Goal: Task Accomplishment & Management: Complete application form

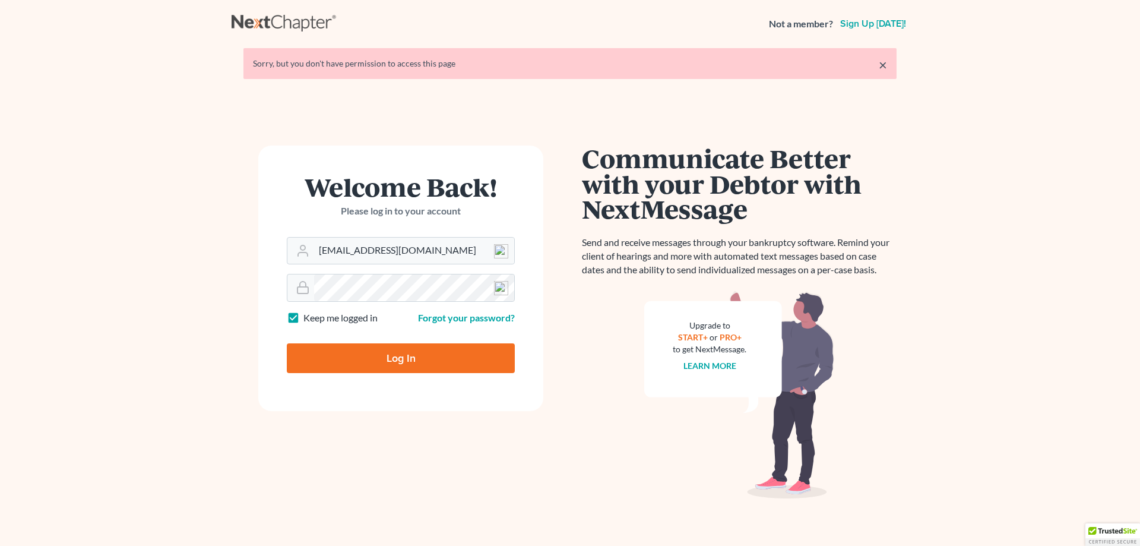
click at [391, 361] on input "Log In" at bounding box center [401, 358] width 228 height 30
type input "Thinking..."
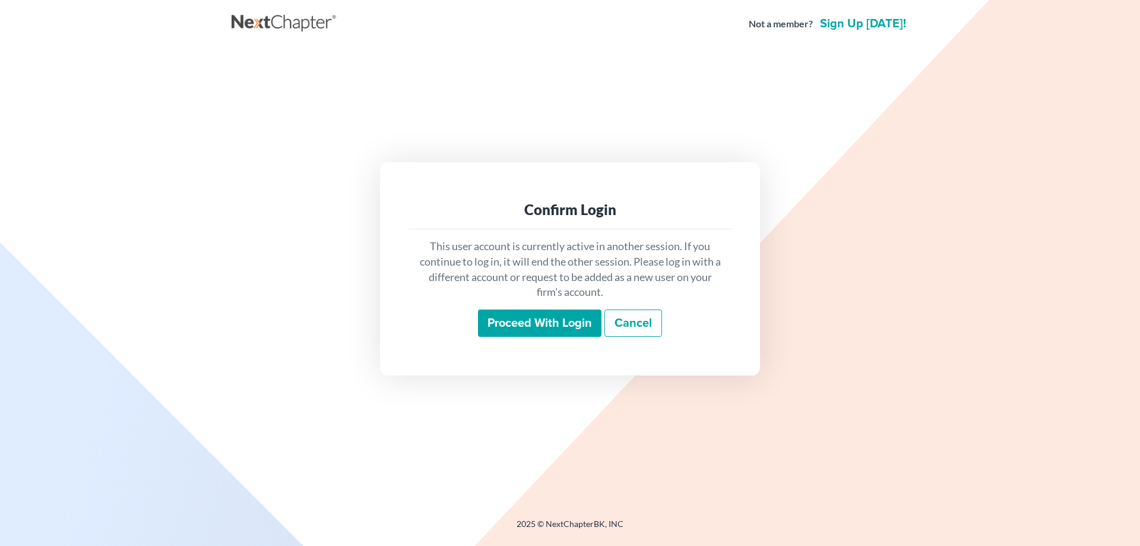
click at [523, 323] on input "Proceed with login" at bounding box center [540, 322] width 124 height 27
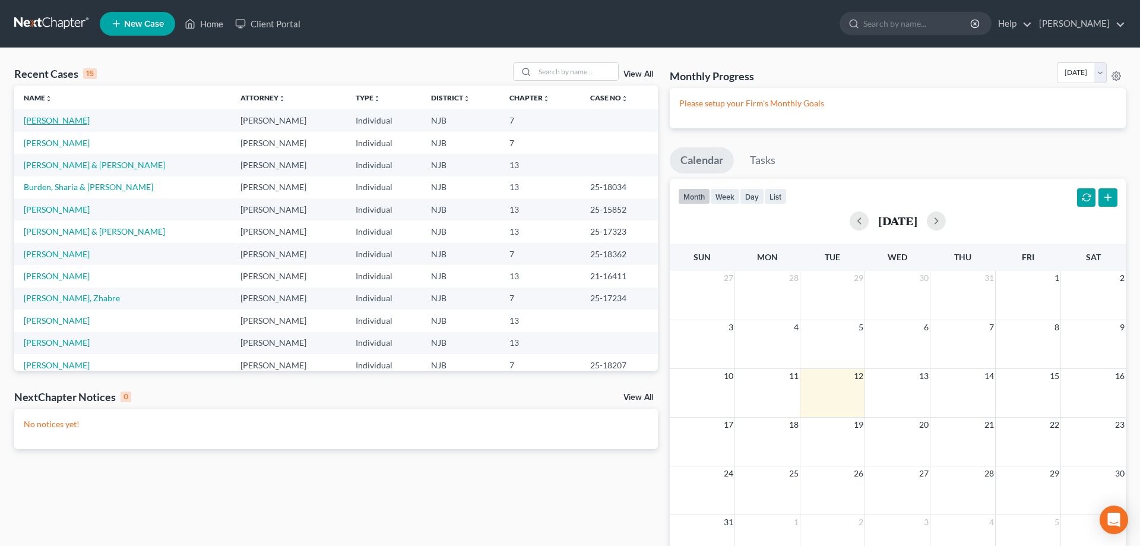
click at [46, 123] on link "Facchine, Kristen" at bounding box center [57, 120] width 66 height 10
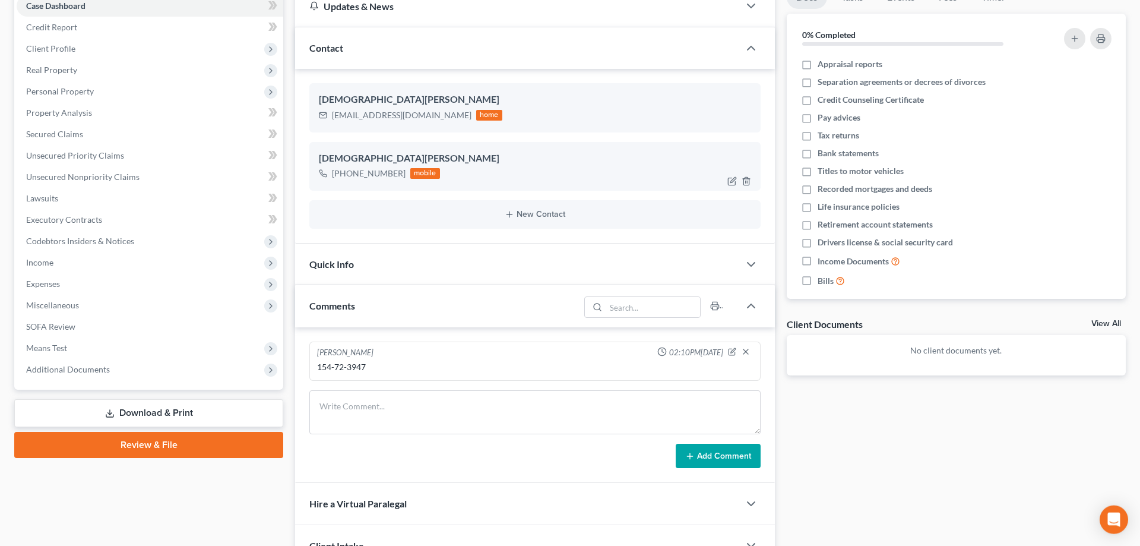
scroll to position [235, 0]
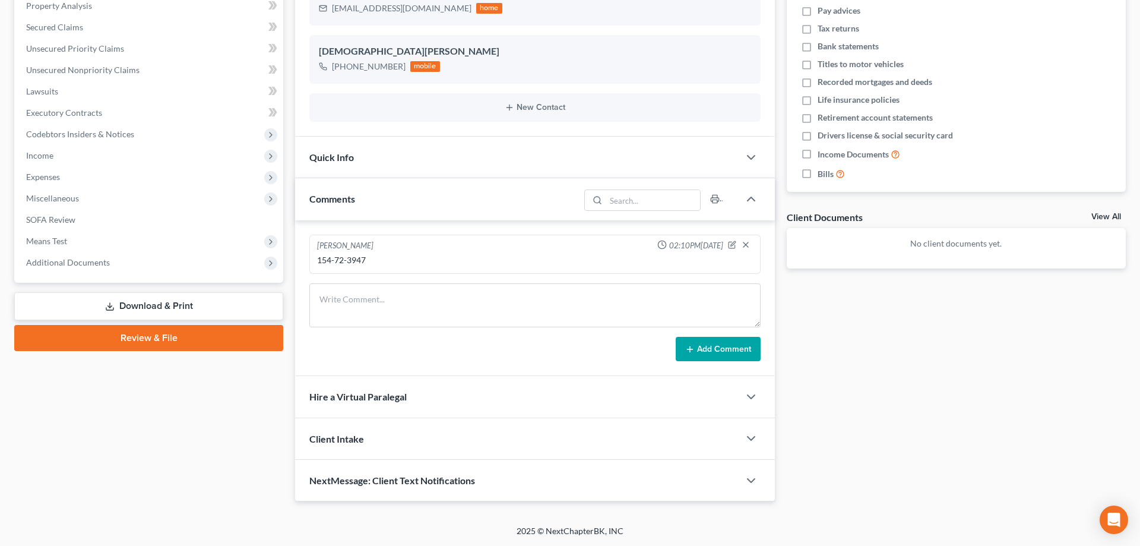
click at [192, 342] on link "Review & File" at bounding box center [148, 338] width 269 height 26
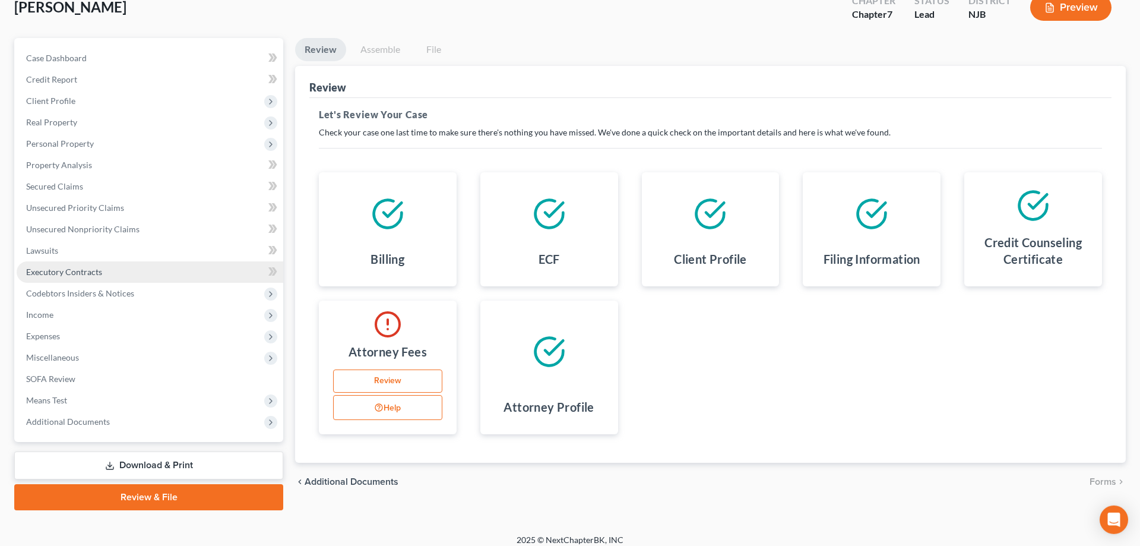
scroll to position [84, 0]
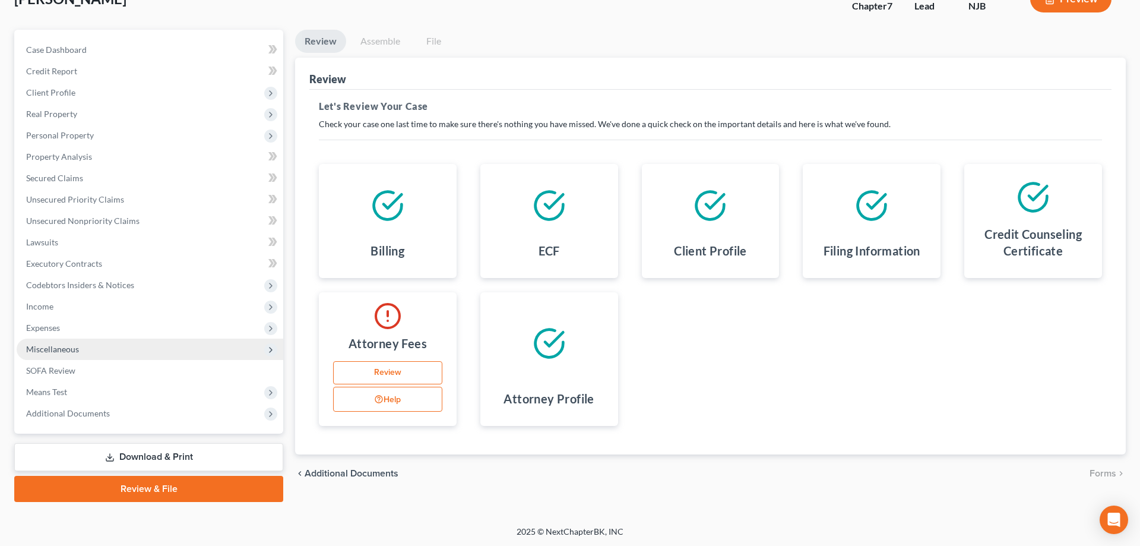
click at [59, 349] on span "Miscellaneous" at bounding box center [52, 349] width 53 height 10
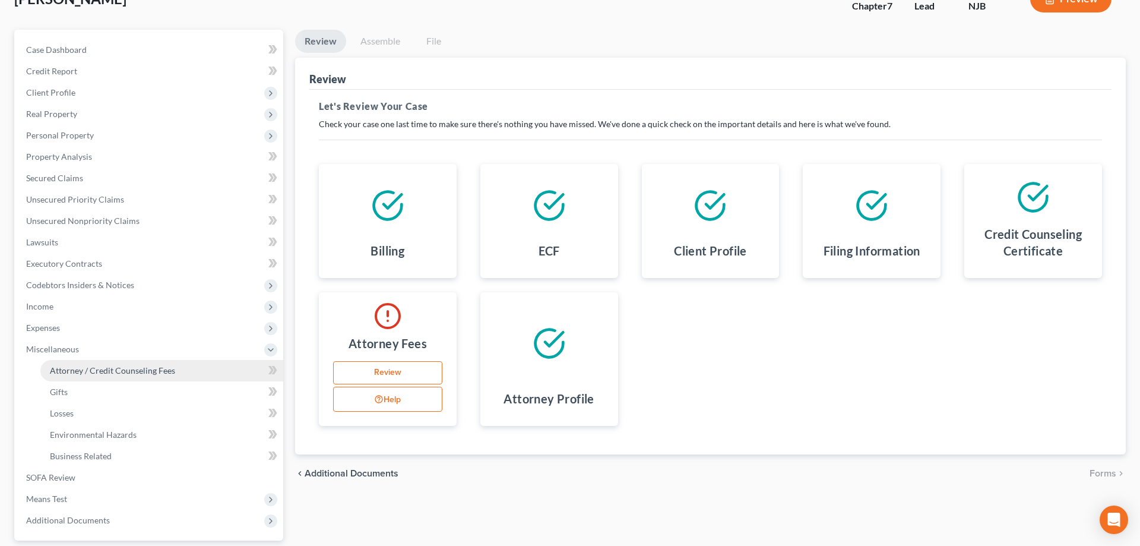
click at [86, 368] on span "Attorney / Credit Counseling Fees" at bounding box center [112, 370] width 125 height 10
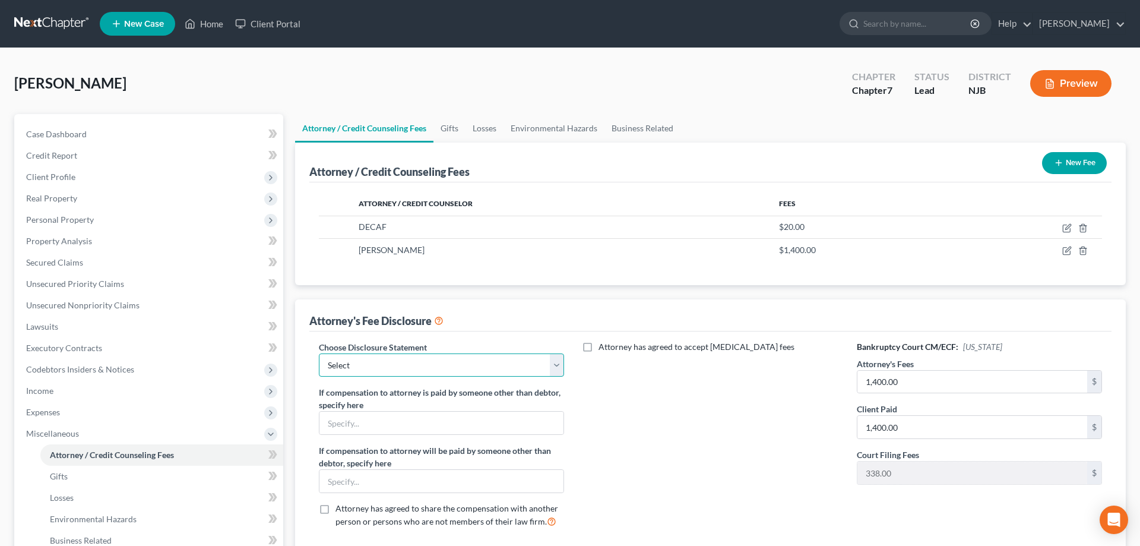
click at [319, 353] on select "Select Attorney for Debtor" at bounding box center [441, 365] width 245 height 24
select select "0"
click option "Attorney for Debtor" at bounding box center [0, 0] width 0 height 0
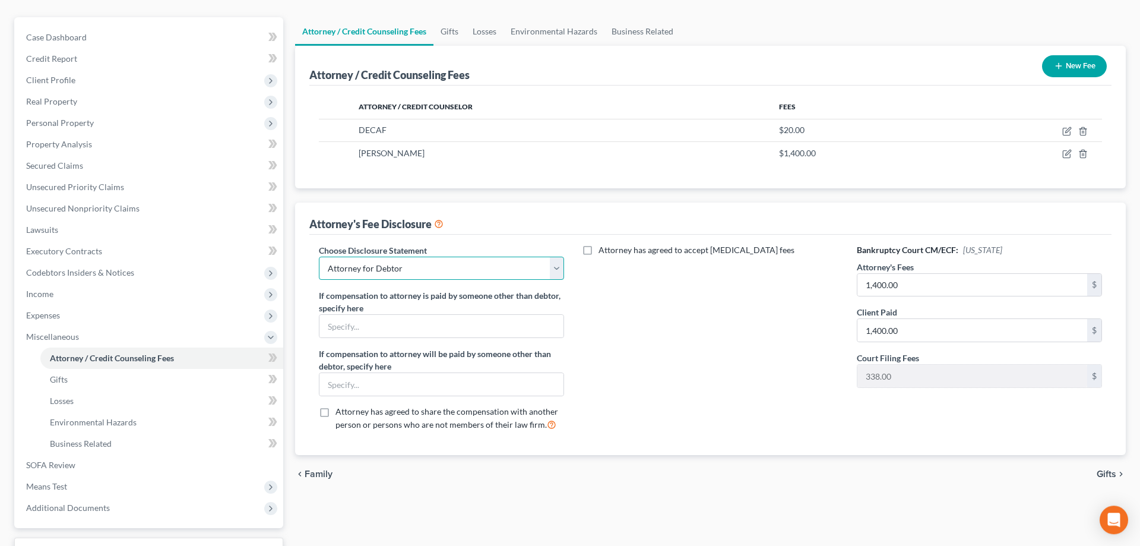
scroll to position [191, 0]
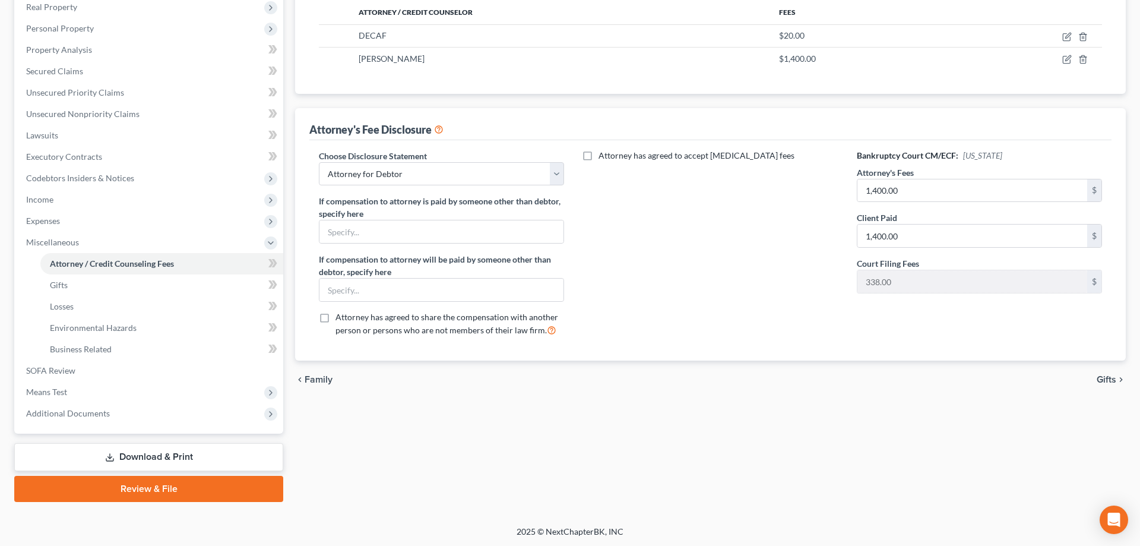
click at [150, 494] on link "Review & File" at bounding box center [148, 489] width 269 height 26
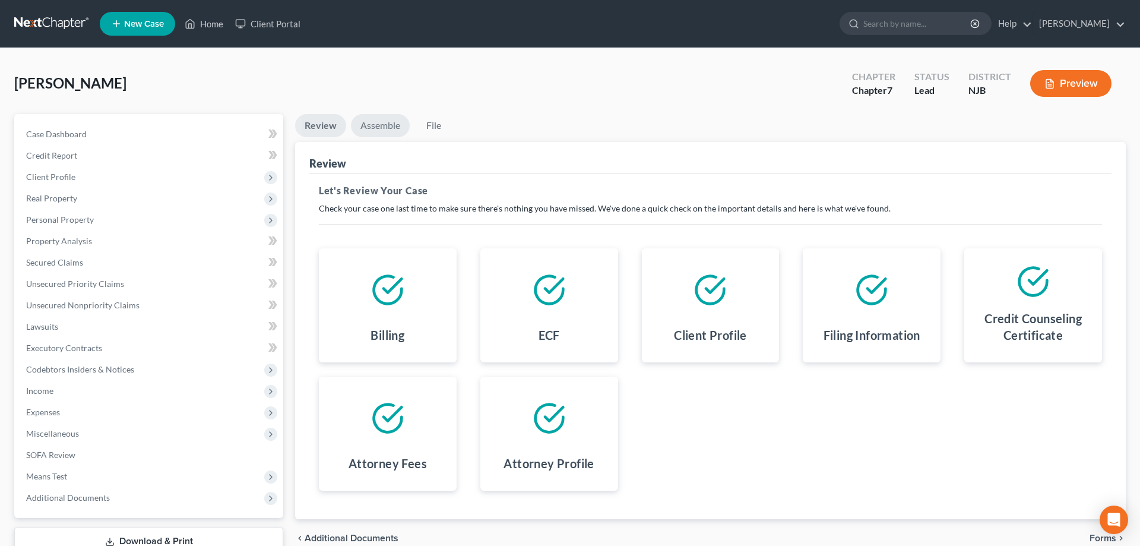
click at [390, 124] on link "Assemble" at bounding box center [380, 125] width 59 height 23
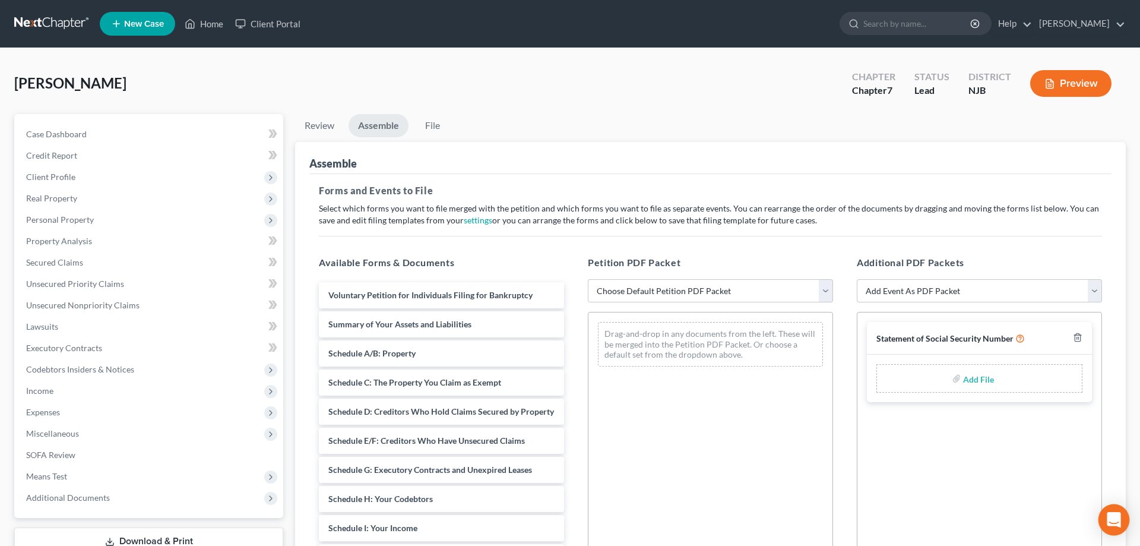
click at [1112, 514] on icon "Open Intercom Messenger" at bounding box center [1114, 519] width 14 height 15
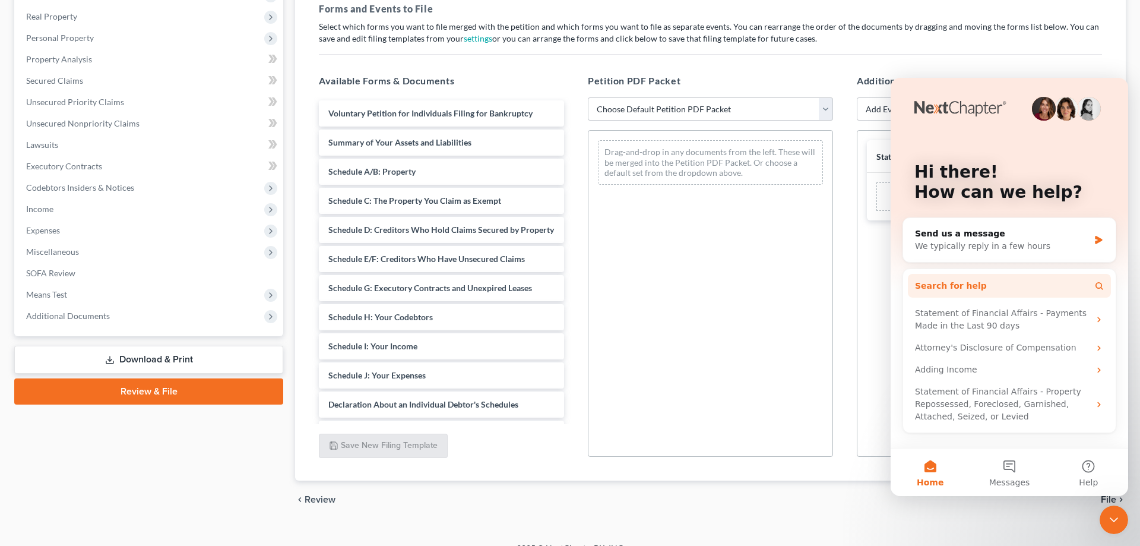
scroll to position [199, 0]
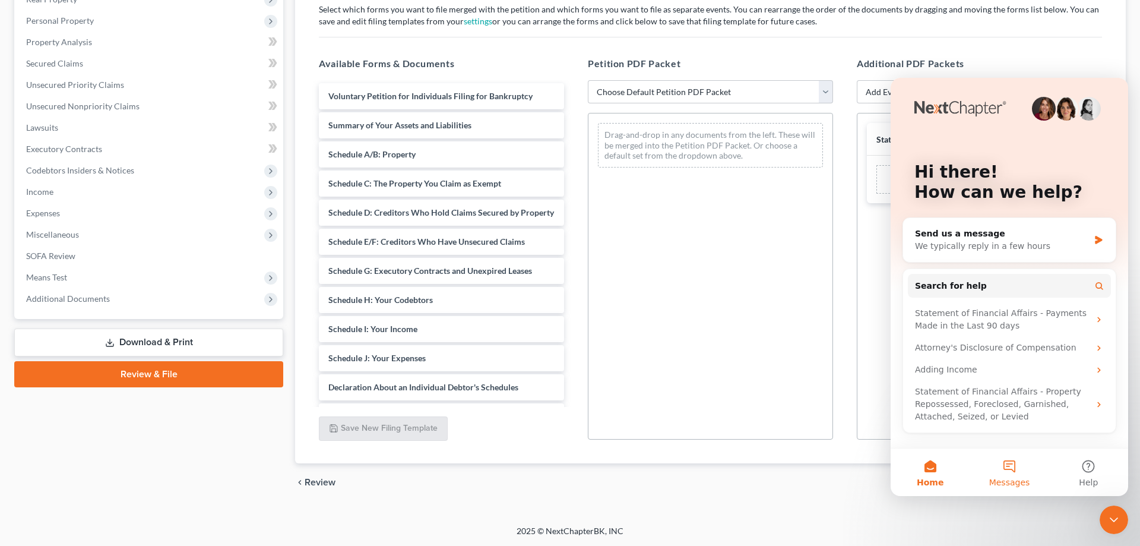
click at [1010, 466] on button "Messages" at bounding box center [1009, 472] width 79 height 48
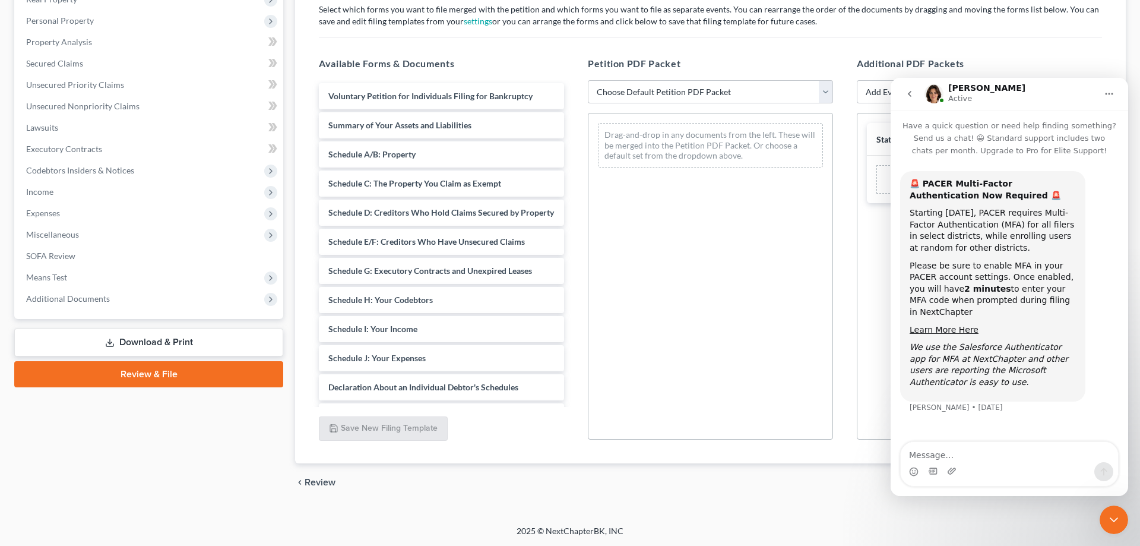
click at [1113, 524] on icon "Close Intercom Messenger" at bounding box center [1114, 520] width 14 height 14
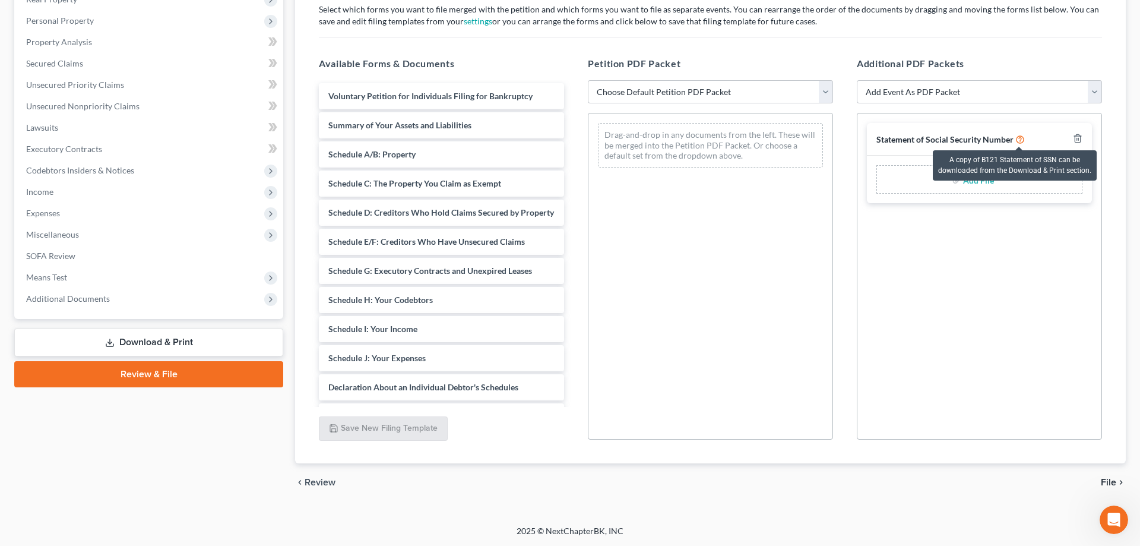
scroll to position [0, 0]
click at [1114, 521] on icon "Open Intercom Messenger" at bounding box center [1114, 520] width 8 height 10
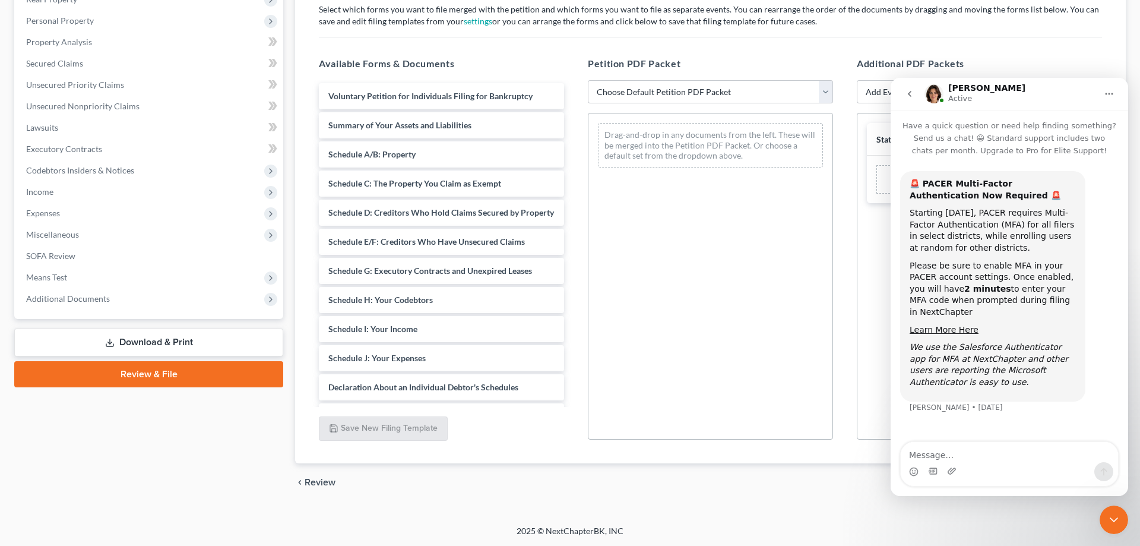
click at [911, 96] on icon "go back" at bounding box center [910, 94] width 4 height 6
